Goal: Transaction & Acquisition: Purchase product/service

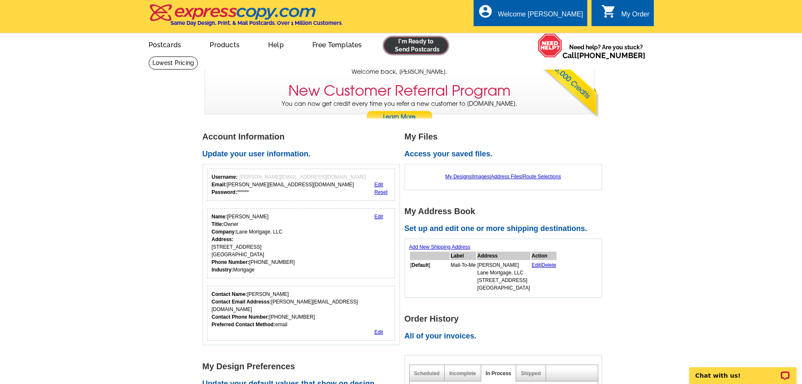
click at [410, 42] on link at bounding box center [416, 45] width 64 height 17
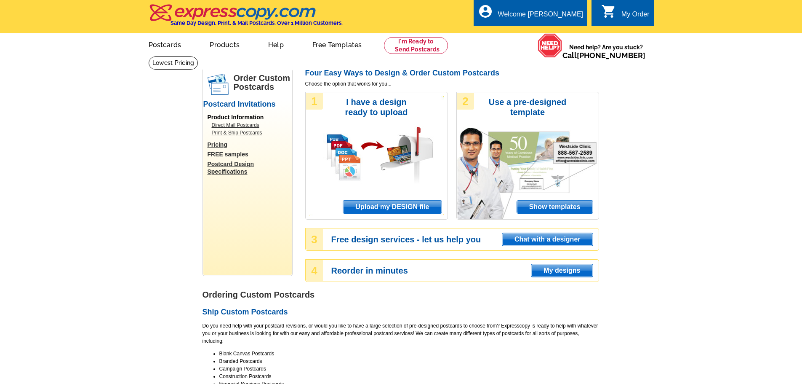
click at [376, 202] on span "Upload my DESIGN file" at bounding box center [392, 206] width 98 height 13
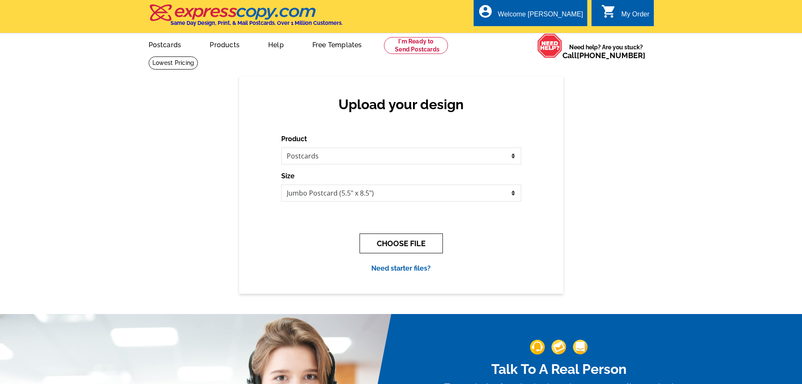
click at [392, 243] on button "CHOOSE FILE" at bounding box center [401, 243] width 83 height 20
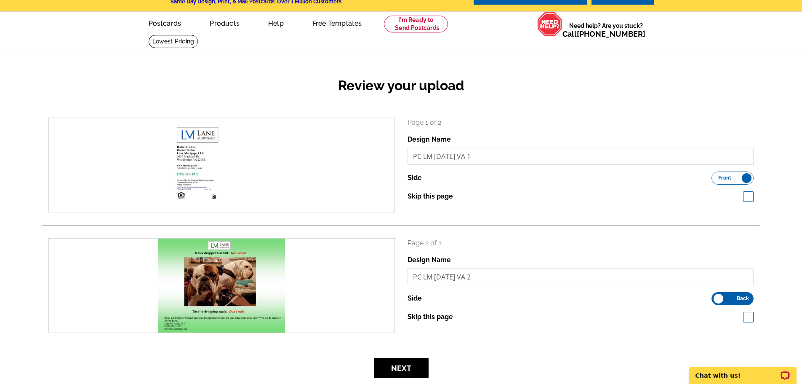
scroll to position [42, 0]
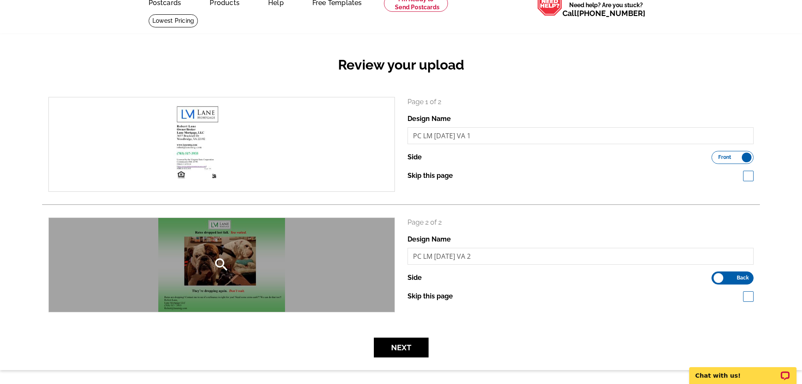
click at [224, 250] on div "search" at bounding box center [222, 265] width 346 height 94
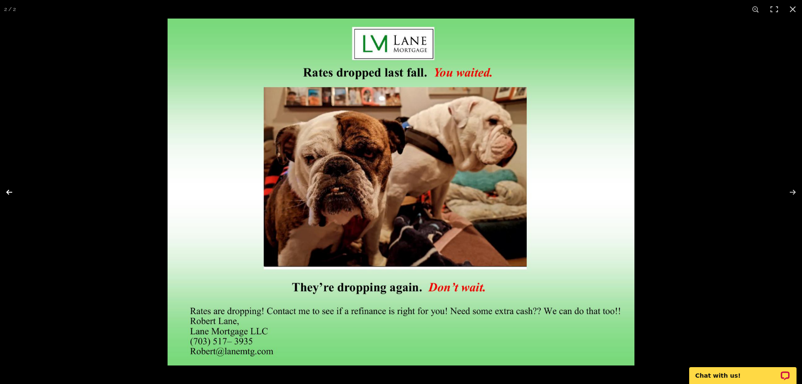
click at [8, 191] on button at bounding box center [14, 192] width 29 height 42
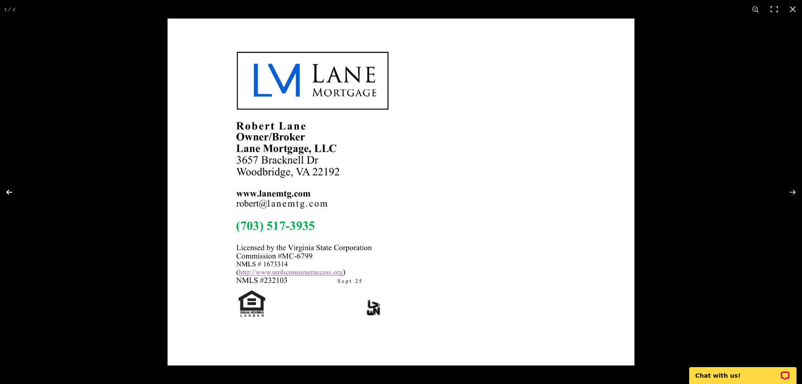
click at [14, 200] on button at bounding box center [14, 192] width 29 height 42
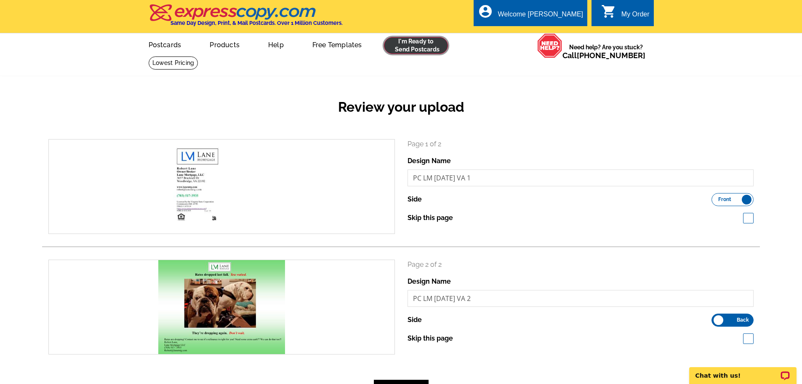
click at [420, 42] on link at bounding box center [416, 45] width 64 height 17
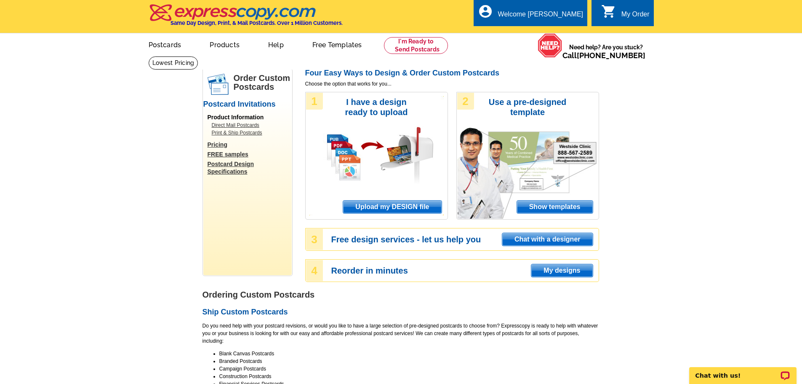
click at [406, 211] on span "Upload my DESIGN file" at bounding box center [392, 206] width 98 height 13
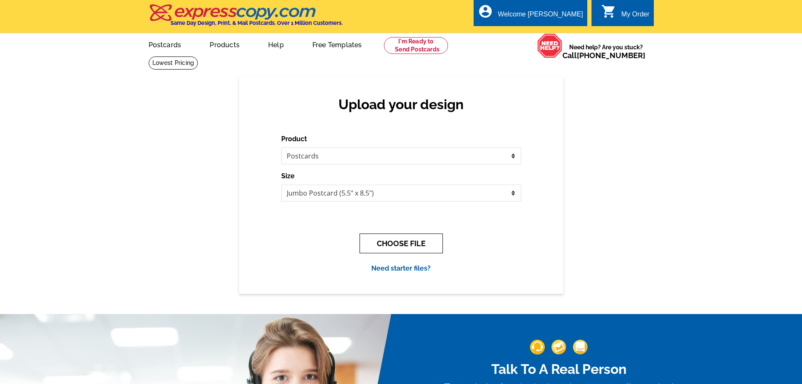
drag, startPoint x: 394, startPoint y: 243, endPoint x: 414, endPoint y: 243, distance: 20.2
click at [394, 243] on button "CHOOSE FILE" at bounding box center [401, 243] width 83 height 20
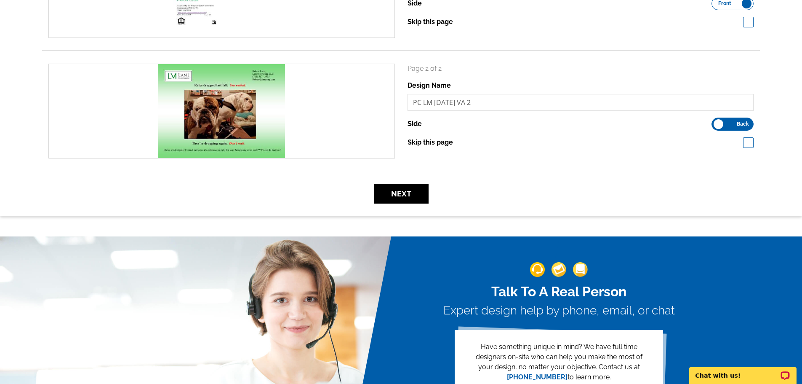
scroll to position [210, 0]
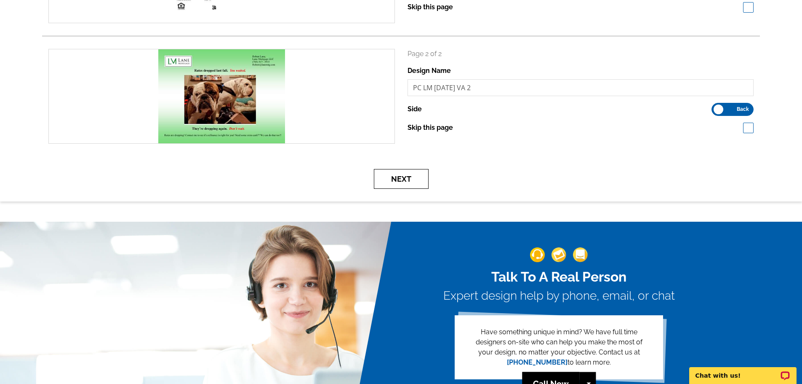
click at [406, 179] on button "Next" at bounding box center [401, 179] width 55 height 20
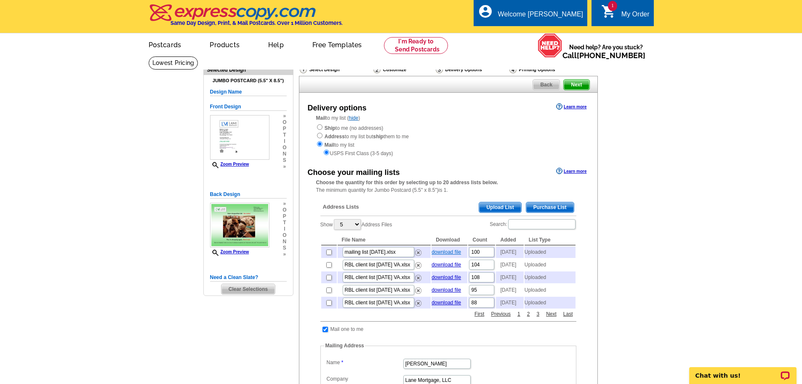
click at [444, 254] on link "download file" at bounding box center [445, 252] width 29 height 6
click at [486, 208] on span "Upload List" at bounding box center [500, 207] width 42 height 10
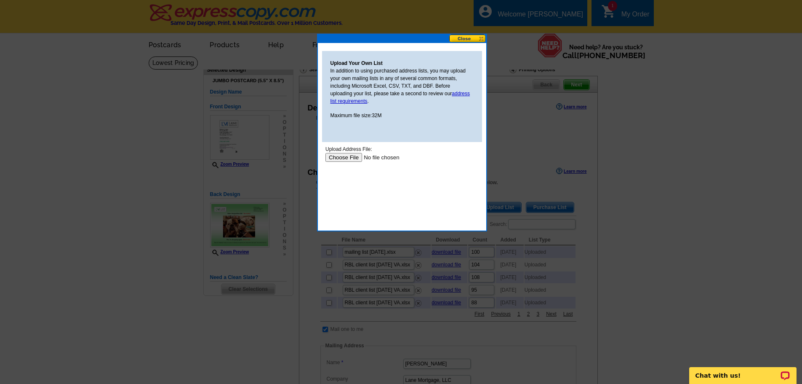
click at [328, 157] on input "file" at bounding box center [378, 157] width 107 height 9
click at [344, 152] on div "Upload Address File:" at bounding box center [401, 149] width 153 height 8
click at [344, 159] on input "file" at bounding box center [378, 157] width 107 height 9
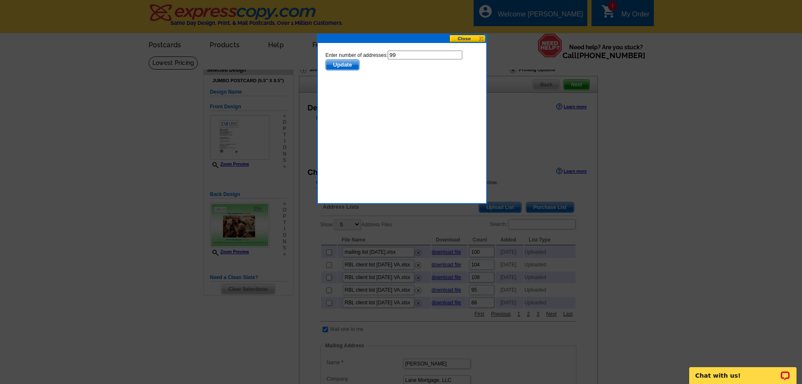
click at [339, 65] on span "Update" at bounding box center [341, 65] width 33 height 10
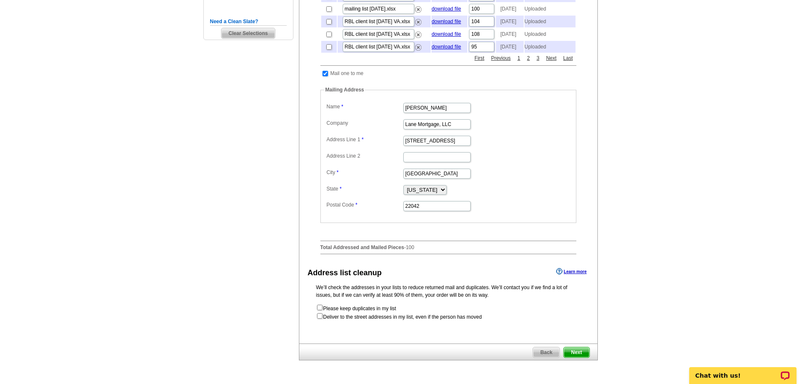
scroll to position [295, 0]
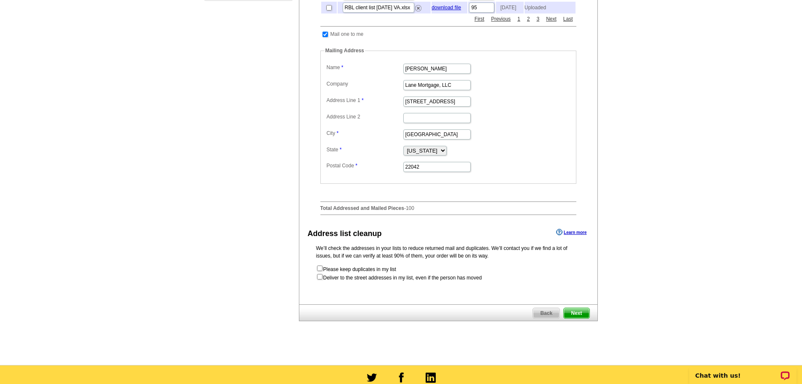
click at [573, 318] on span "Next" at bounding box center [576, 313] width 25 height 10
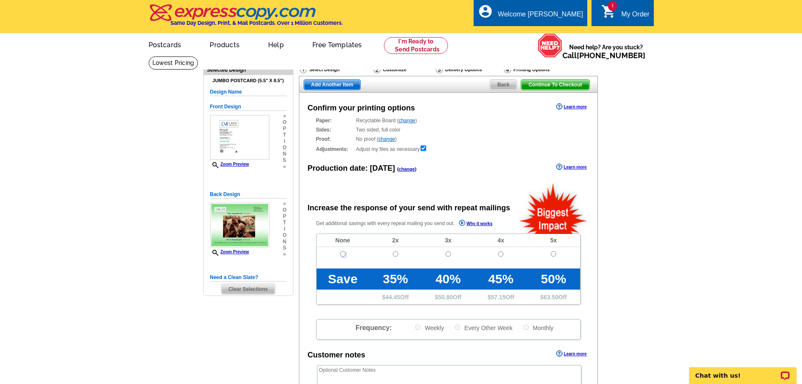
click at [344, 254] on input "radio" at bounding box center [342, 253] width 5 height 5
radio input "true"
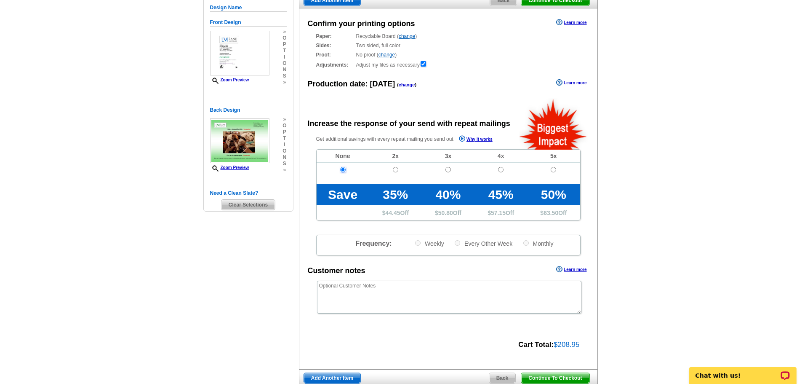
scroll to position [126, 0]
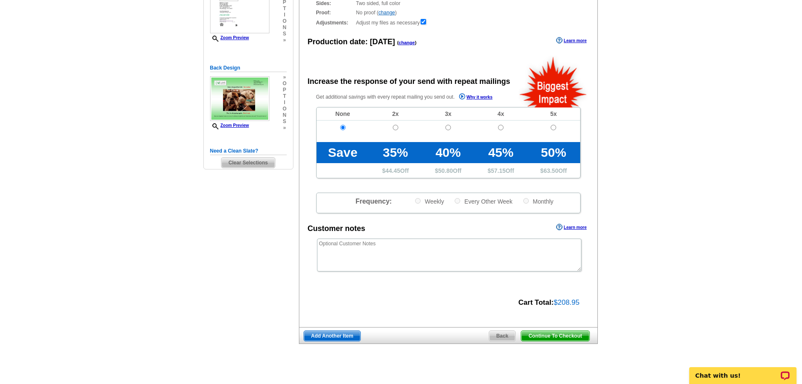
click at [559, 336] on span "Continue To Checkout" at bounding box center [555, 335] width 68 height 10
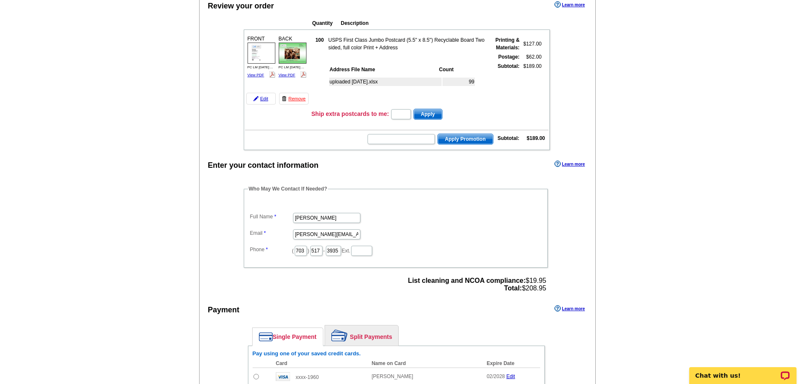
scroll to position [84, 0]
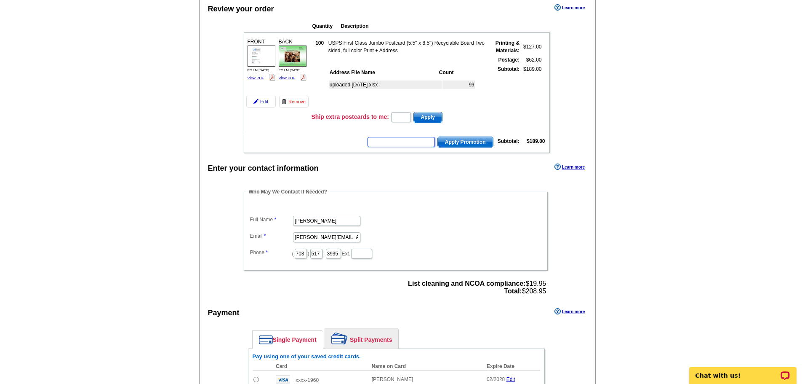
click at [384, 145] on input "text" at bounding box center [401, 142] width 67 height 10
paste input "E3025"
type input "E3025"
click at [454, 144] on span "Apply Promotion" at bounding box center [465, 142] width 55 height 10
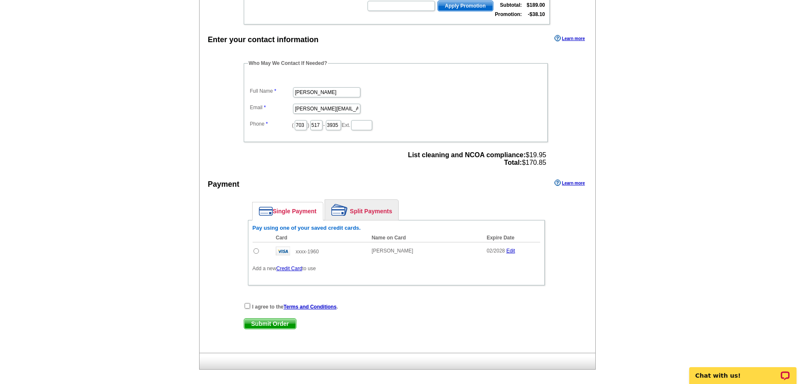
scroll to position [253, 0]
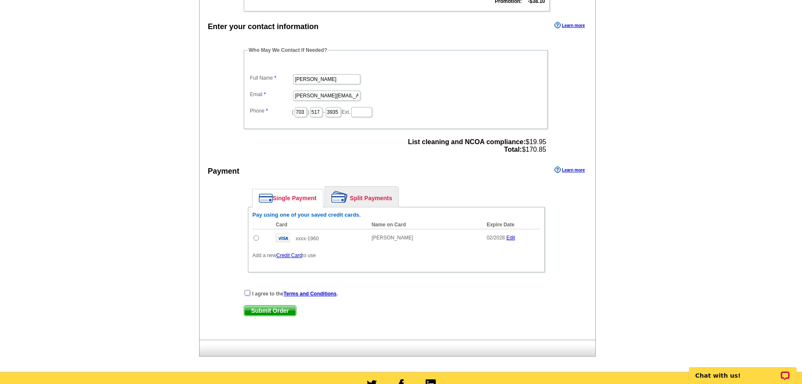
click at [245, 295] on input "checkbox" at bounding box center [247, 292] width 5 height 5
checkbox input "true"
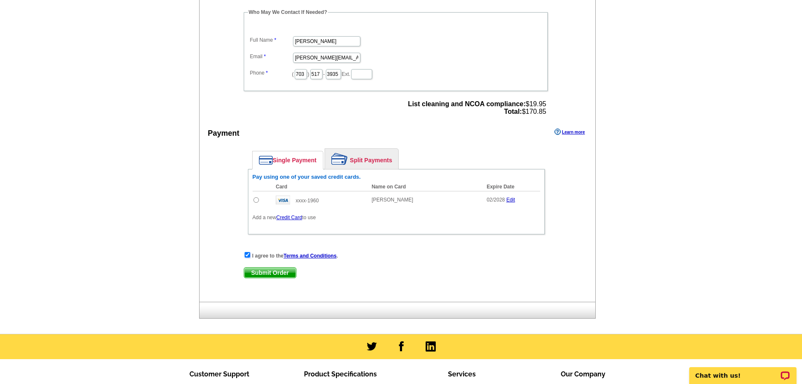
scroll to position [295, 0]
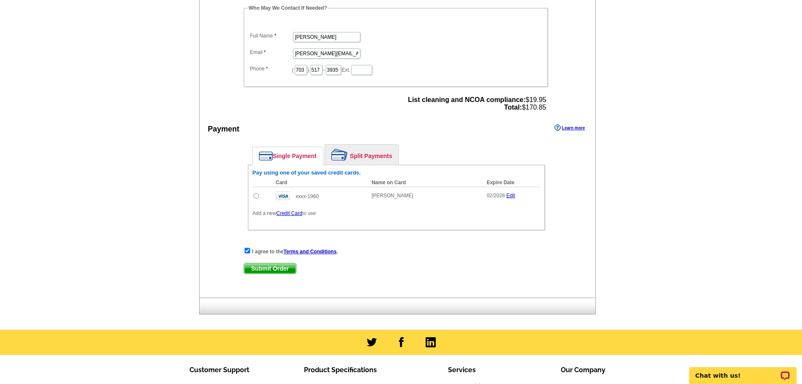
click at [276, 271] on span "Submit Order" at bounding box center [270, 268] width 52 height 10
click at [296, 214] on link "Credit Card" at bounding box center [289, 213] width 26 height 6
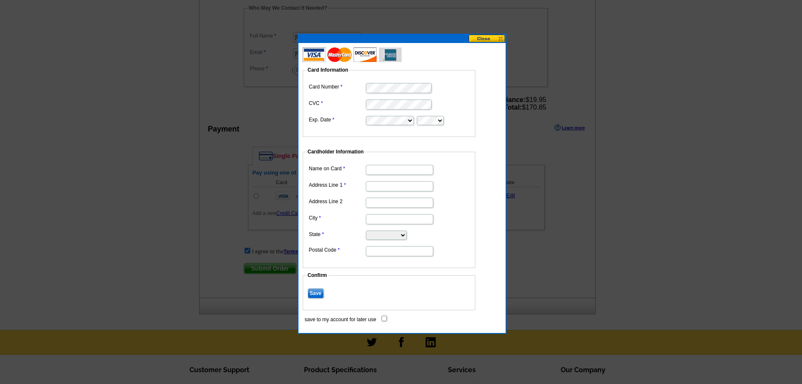
type input "Lane Mortgage"
click at [389, 188] on input "Address Line 1" at bounding box center [399, 186] width 67 height 10
type input "[STREET_ADDRESS]"
type input "Woodbridge"
select select "VA"
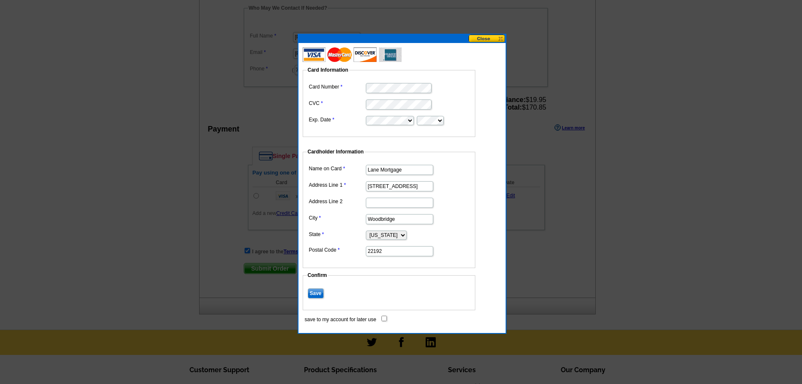
type input "22192"
click at [318, 292] on input "Save" at bounding box center [316, 293] width 16 height 10
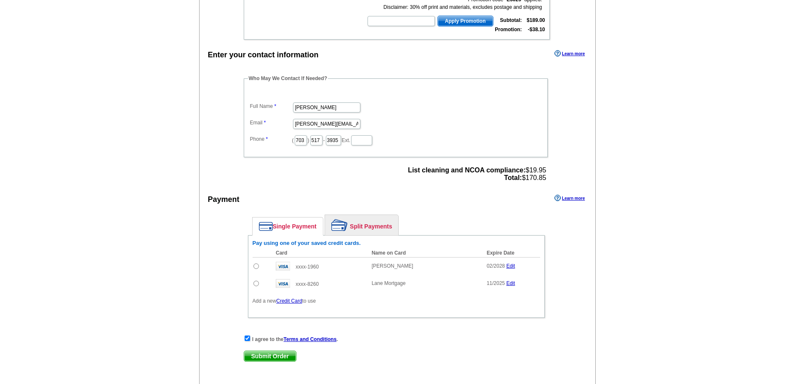
scroll to position [253, 0]
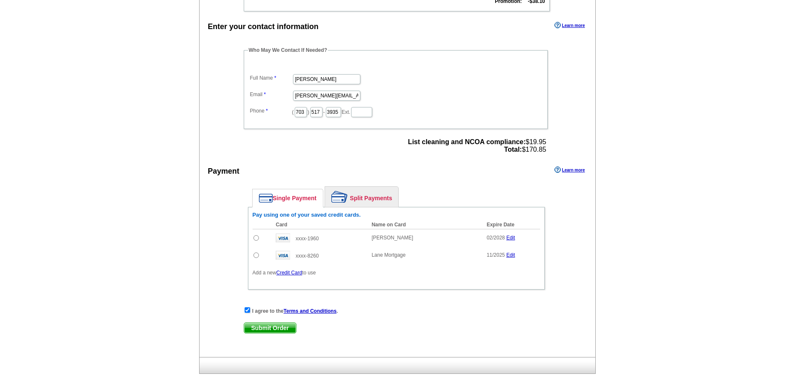
click at [514, 238] on link "Edit" at bounding box center [510, 237] width 9 height 6
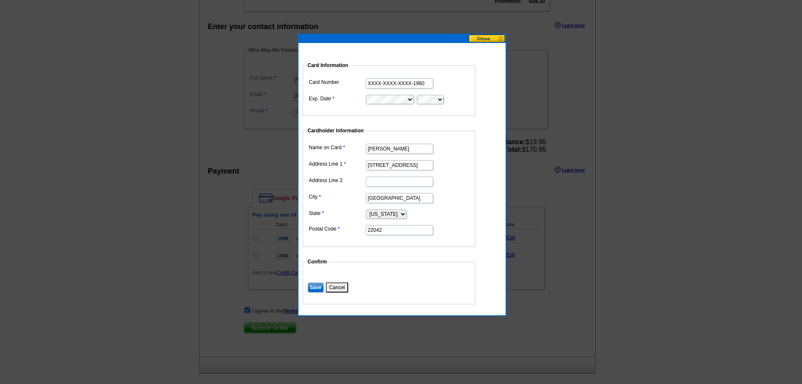
drag, startPoint x: 426, startPoint y: 81, endPoint x: 328, endPoint y: 81, distance: 97.2
click at [328, 81] on dl "Card Number XXXX-XXXX-XXXX-1960 Exp. Date" at bounding box center [389, 90] width 164 height 29
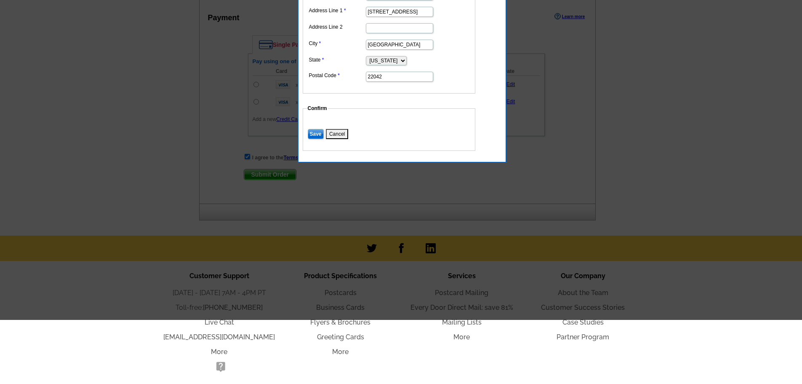
scroll to position [438, 0]
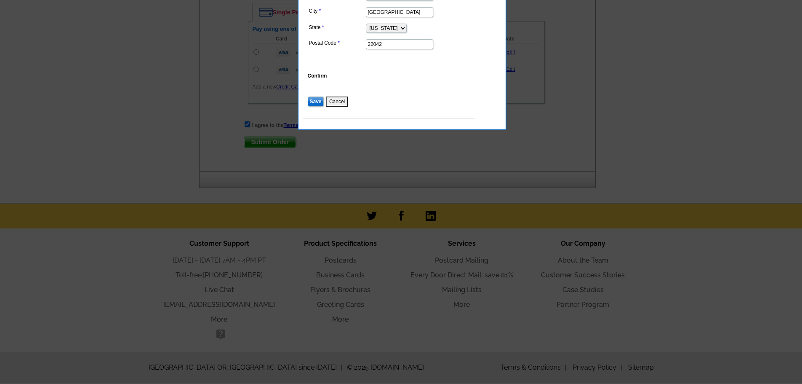
click at [334, 101] on button "Cancel" at bounding box center [337, 101] width 22 height 10
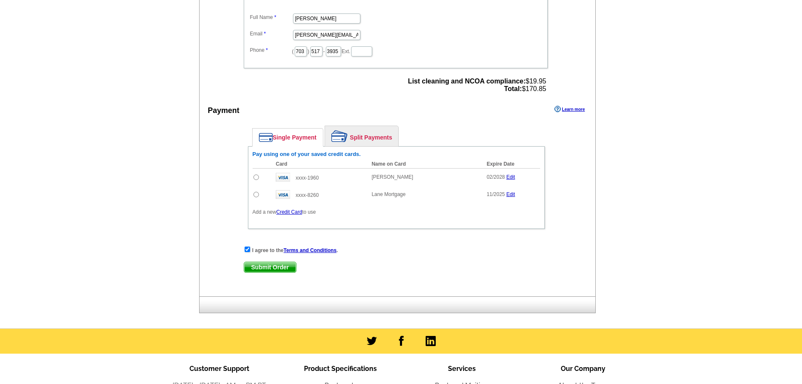
scroll to position [312, 0]
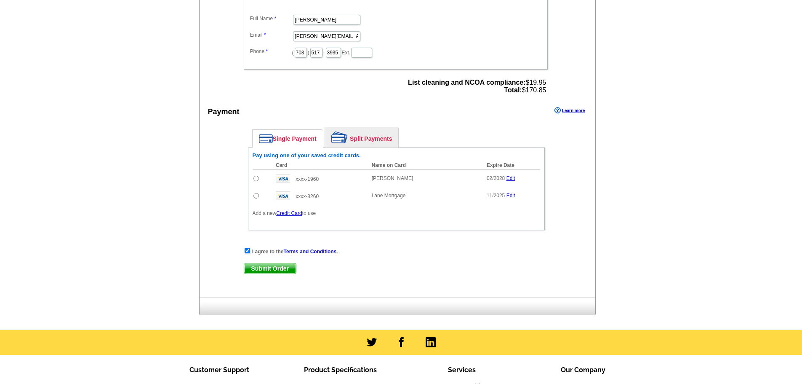
click at [255, 198] on input "radio" at bounding box center [255, 195] width 5 height 5
radio input "true"
click at [275, 265] on span "Submit Order" at bounding box center [270, 268] width 52 height 10
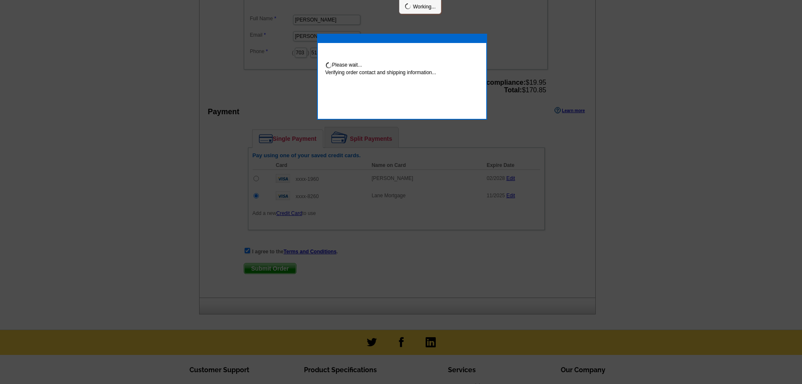
scroll to position [309, 0]
